Goal: Find specific page/section: Find specific page/section

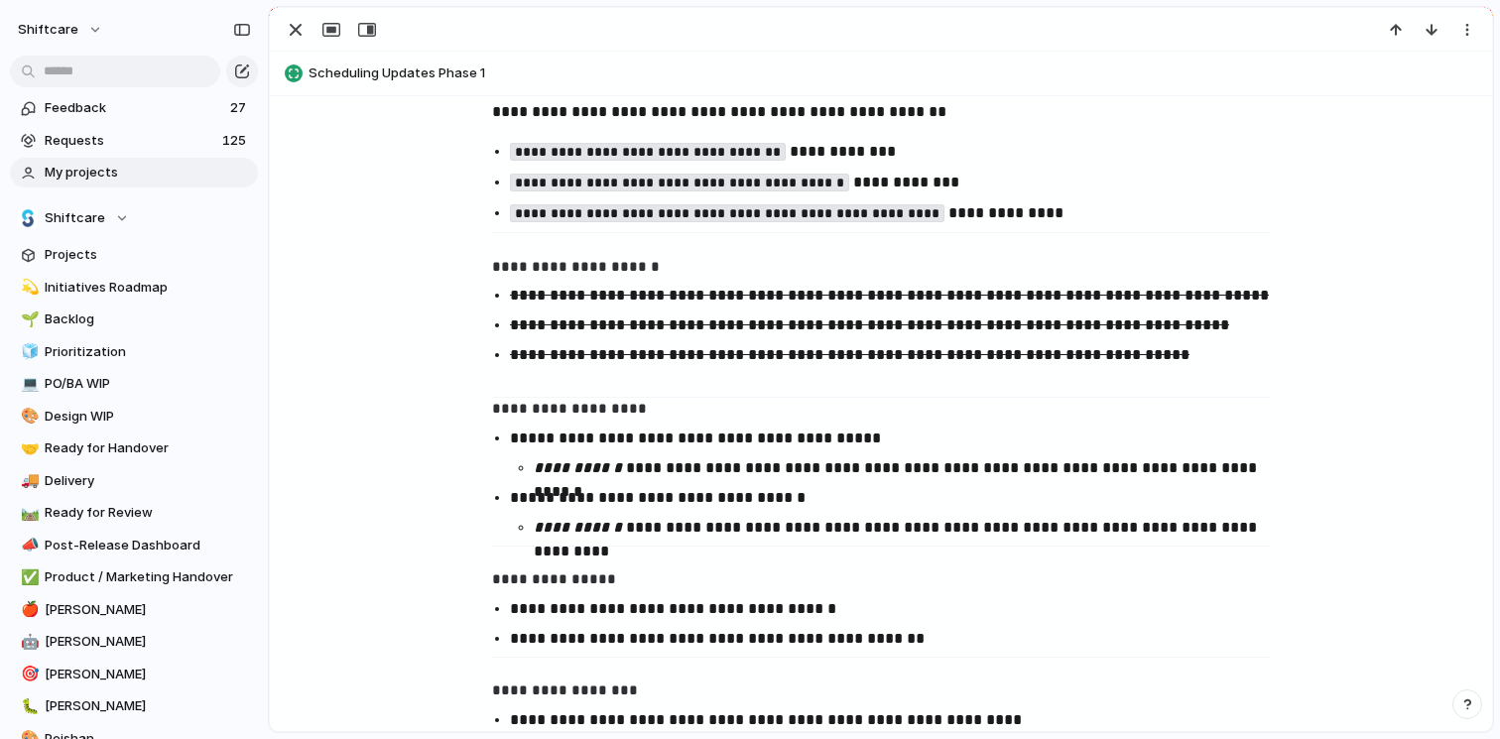
scroll to position [2079, 0]
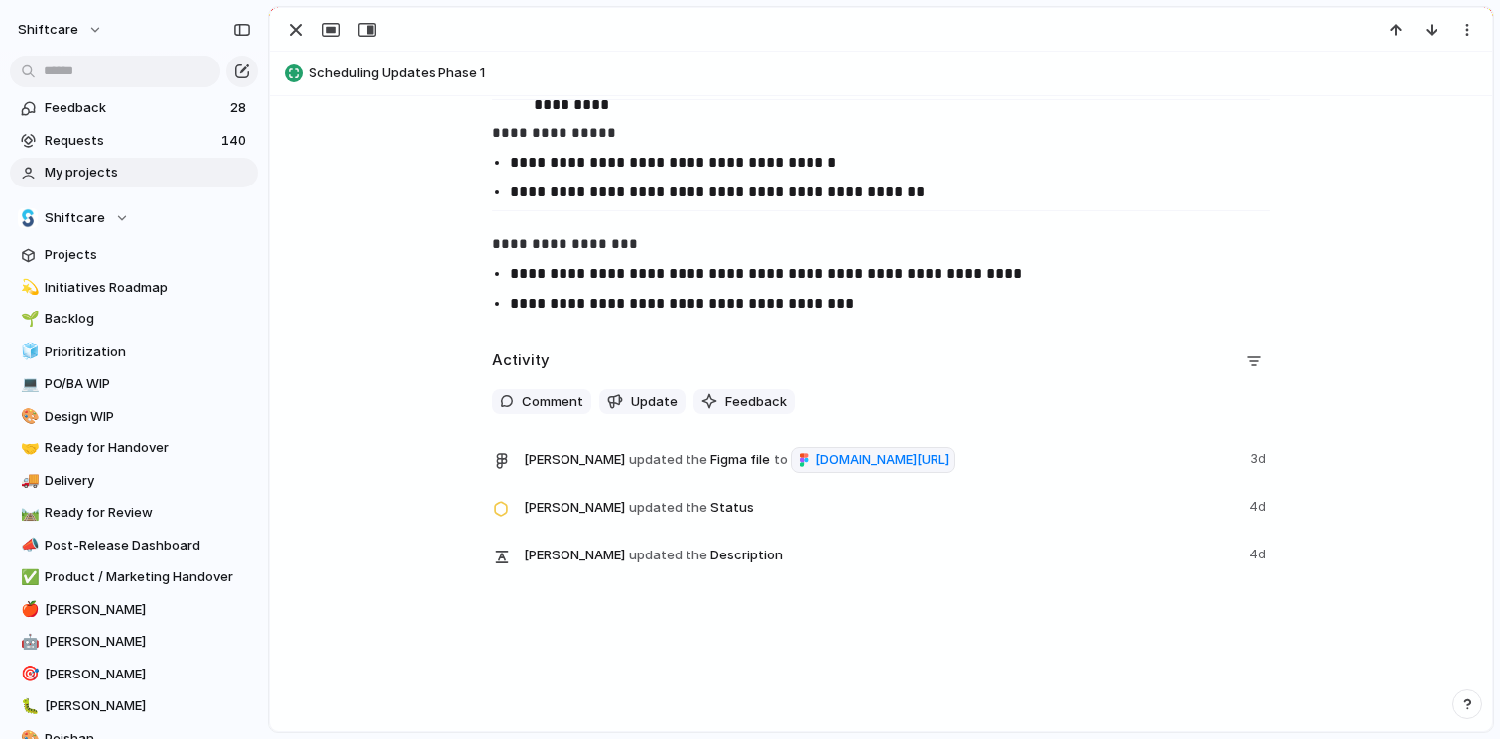
scroll to position [2603, 0]
click at [1249, 353] on div "button" at bounding box center [1254, 361] width 16 height 16
click at [1249, 340] on div "Comments Updates Changes Feedback" at bounding box center [750, 369] width 1500 height 739
click at [1456, 706] on button "button" at bounding box center [1468, 705] width 30 height 30
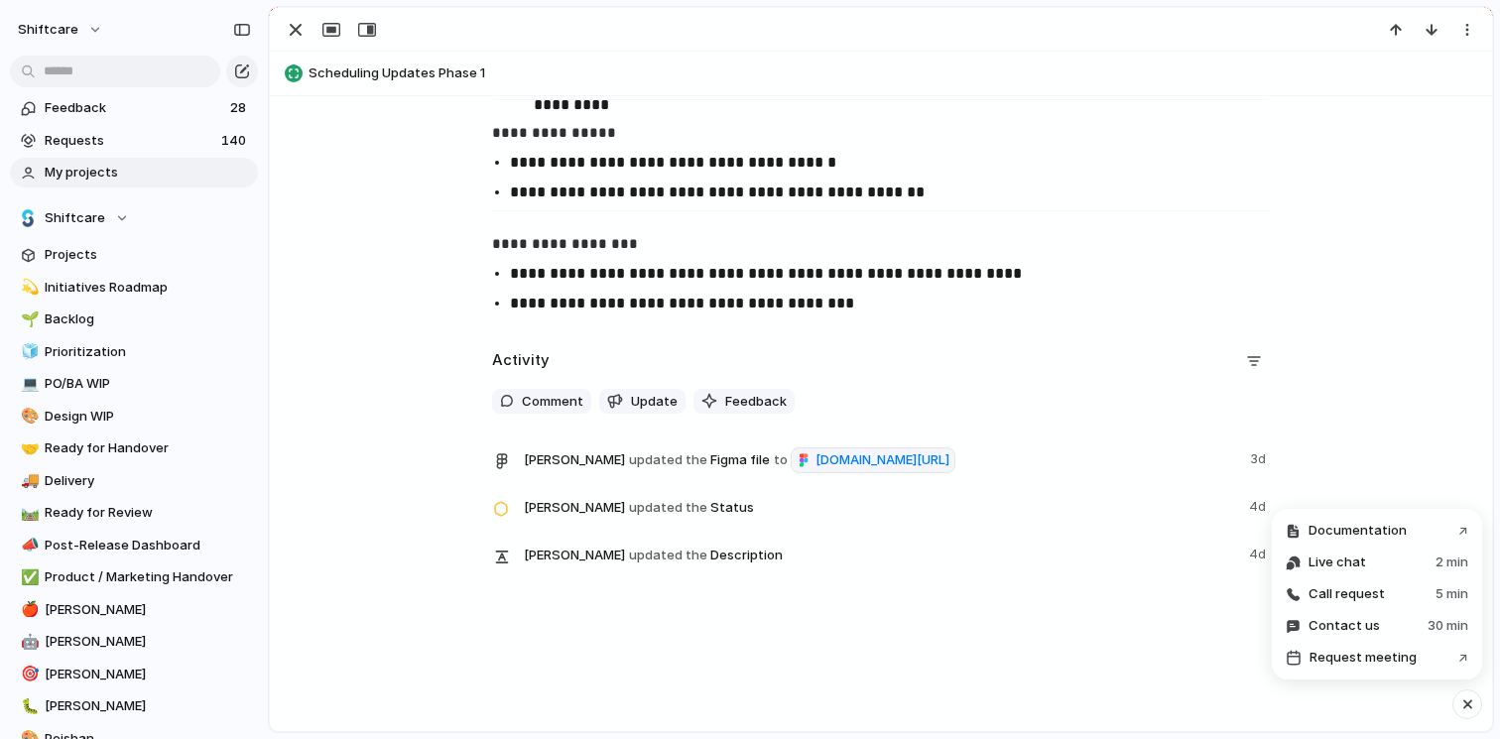
click at [1455, 706] on button "button" at bounding box center [1468, 705] width 30 height 30
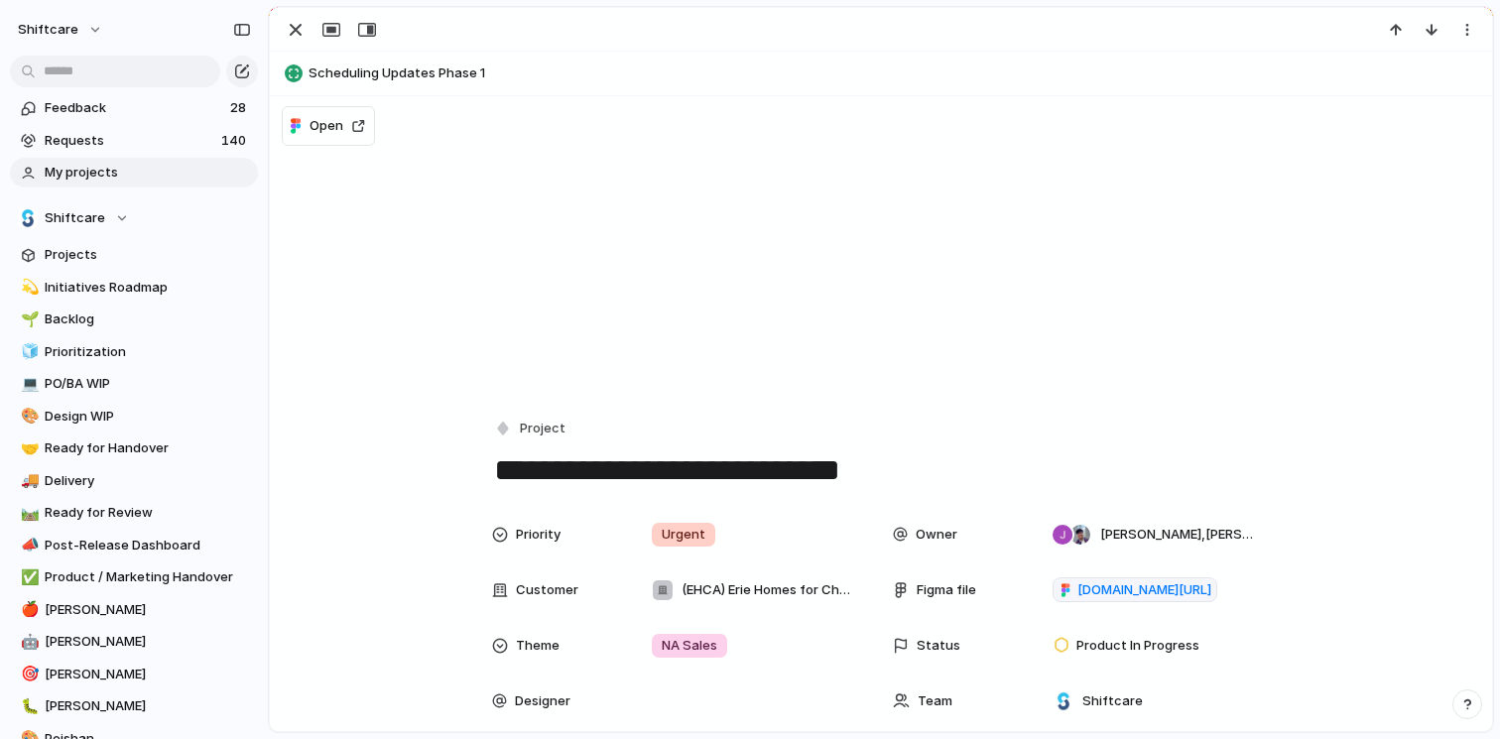
scroll to position [0, 0]
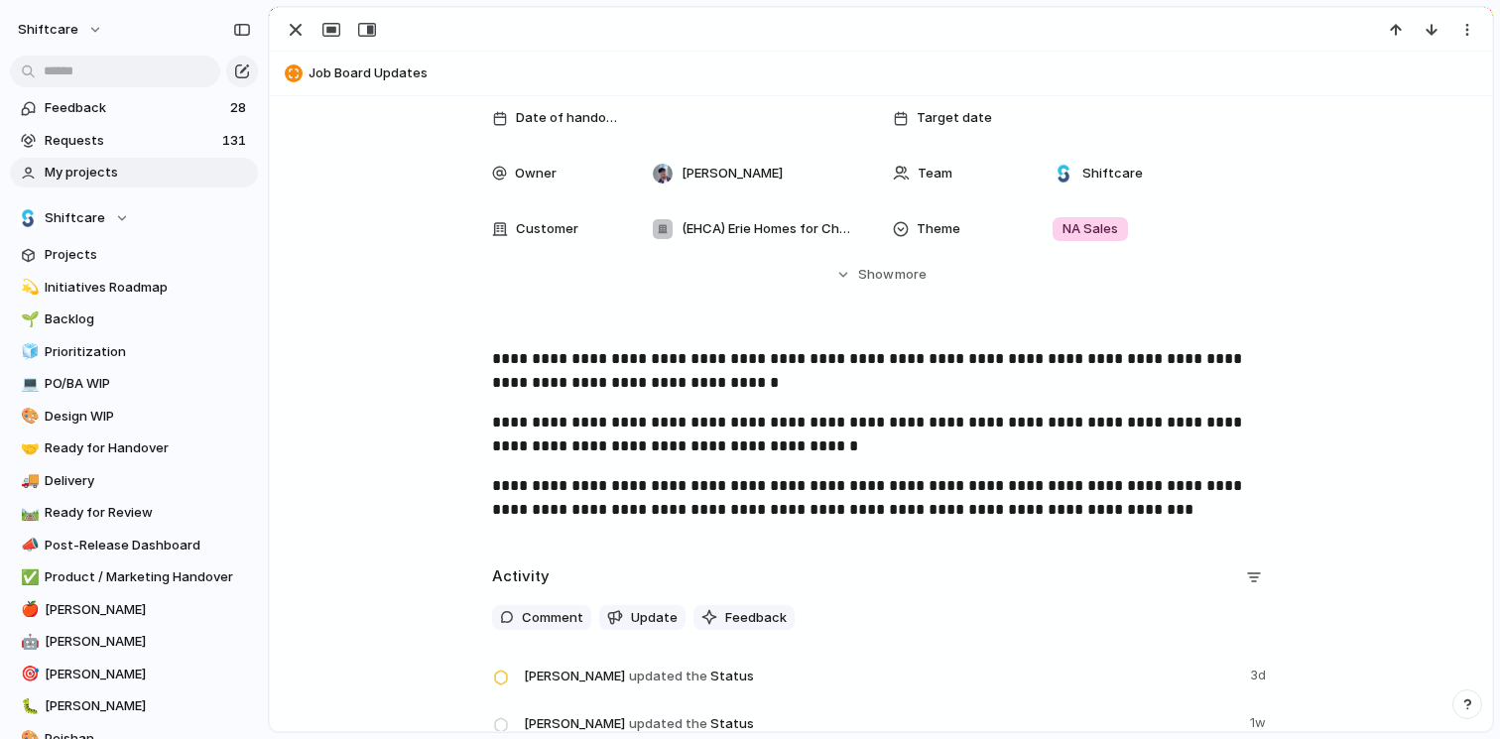
scroll to position [238, 0]
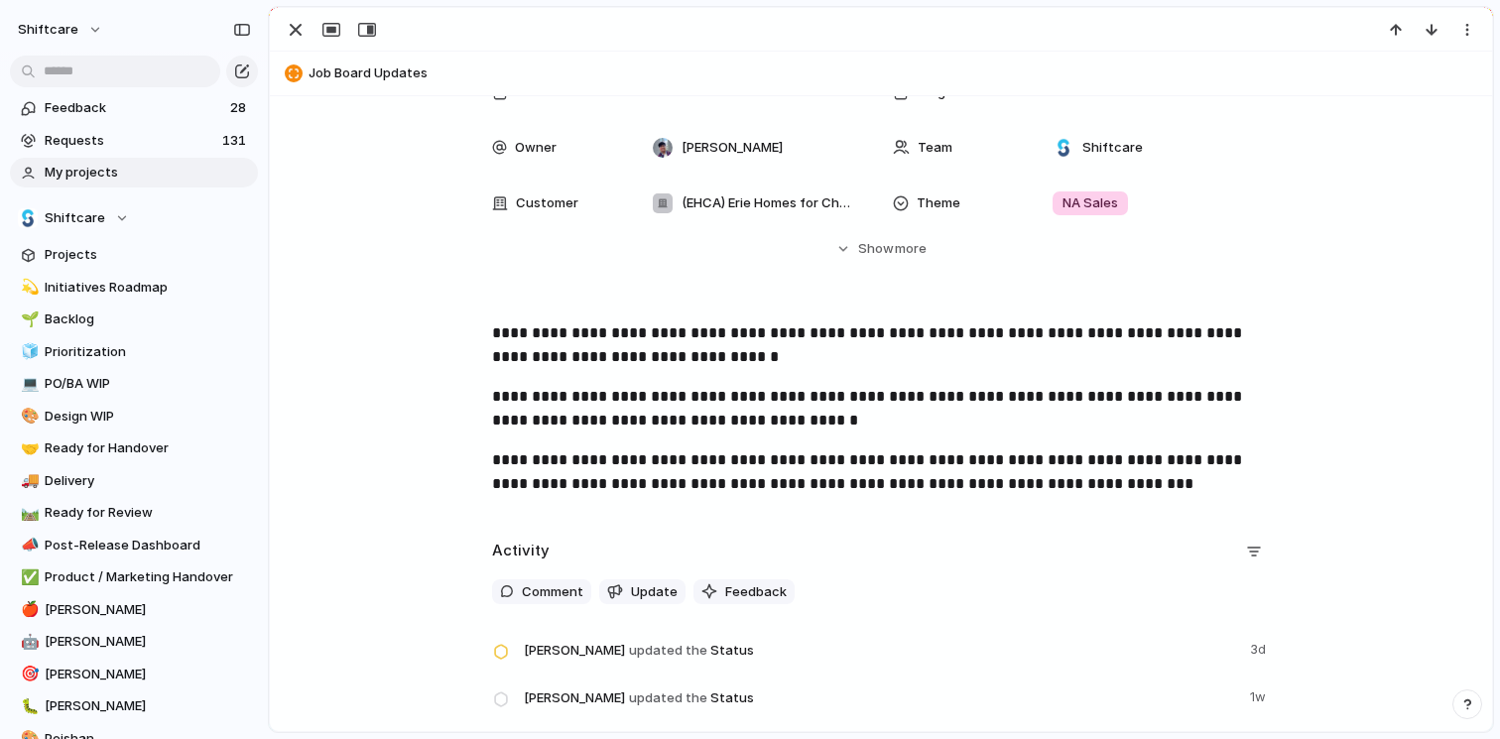
click at [1415, 398] on div "**********" at bounding box center [881, 417] width 1175 height 191
